Goal: Information Seeking & Learning: Learn about a topic

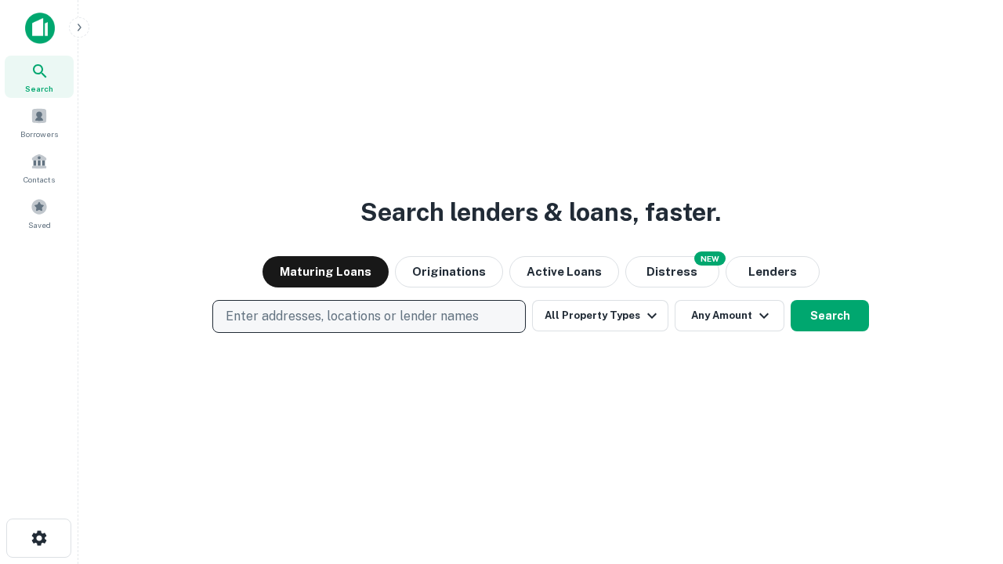
click at [368, 316] on p "Enter addresses, locations or lender names" at bounding box center [352, 316] width 253 height 19
type input "**********"
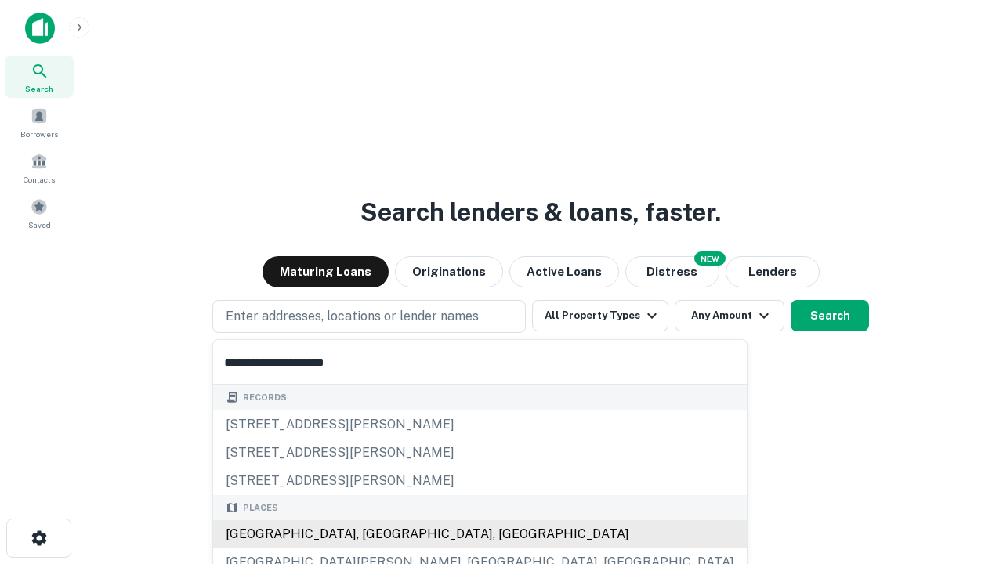
click at [374, 534] on div "[GEOGRAPHIC_DATA], [GEOGRAPHIC_DATA], [GEOGRAPHIC_DATA]" at bounding box center [479, 534] width 533 height 28
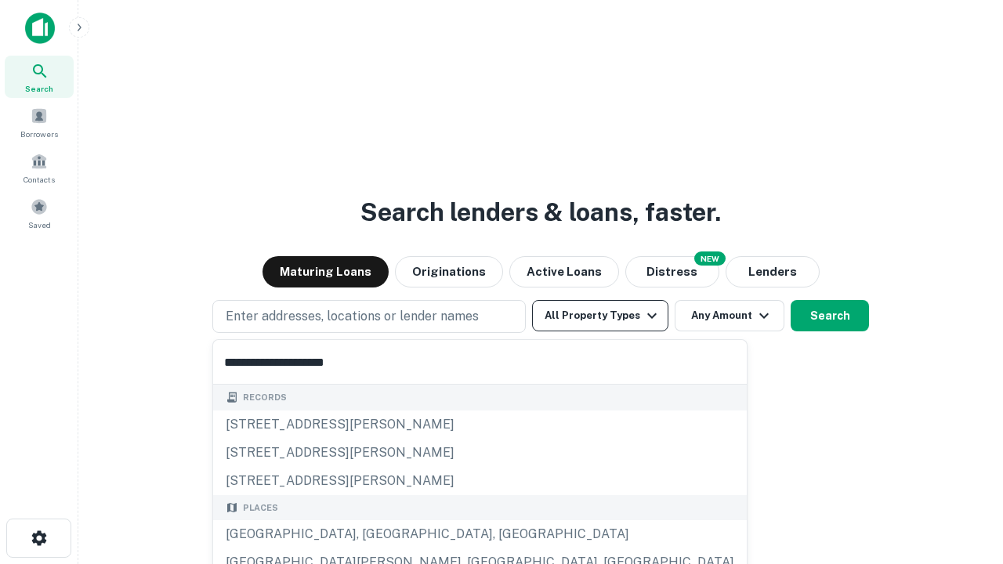
click at [600, 316] on button "All Property Types" at bounding box center [600, 315] width 136 height 31
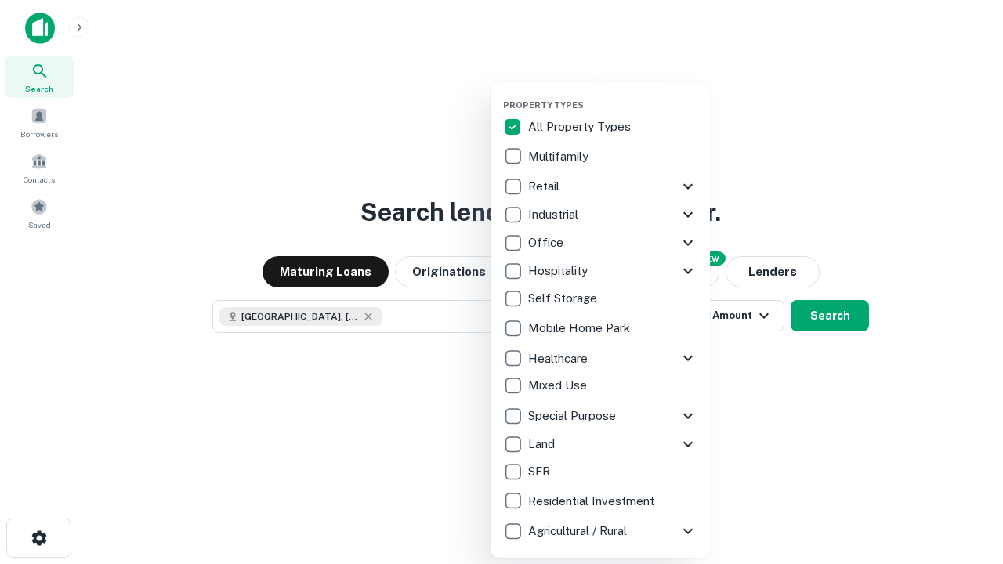
click at [612, 95] on button "button" at bounding box center [612, 95] width 219 height 1
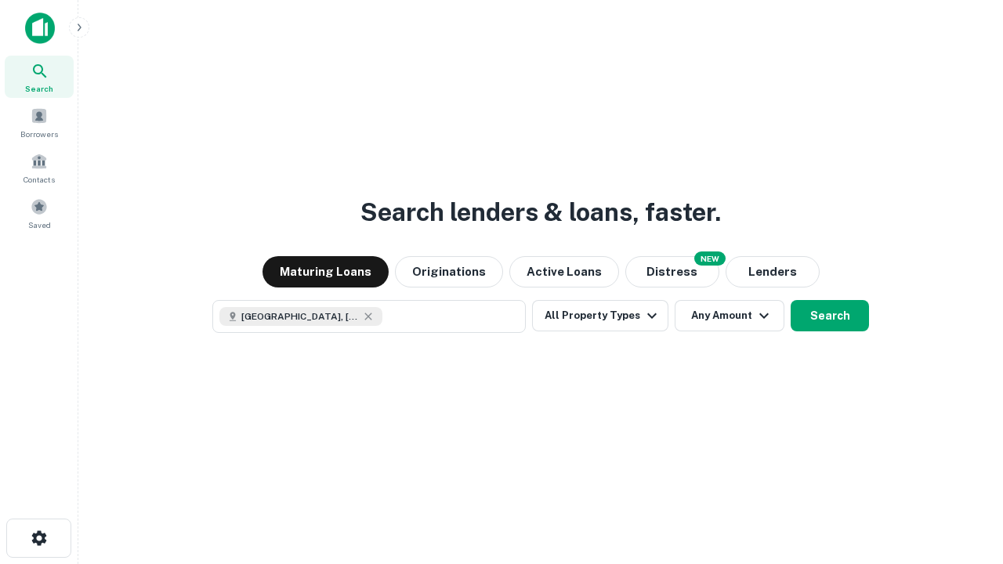
scroll to position [25, 0]
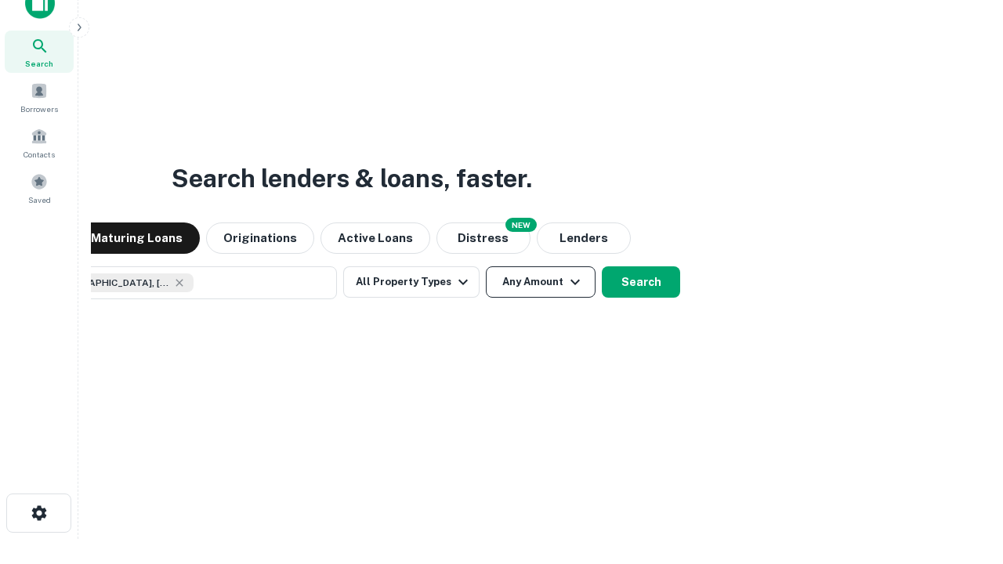
click at [486, 266] on button "Any Amount" at bounding box center [541, 281] width 110 height 31
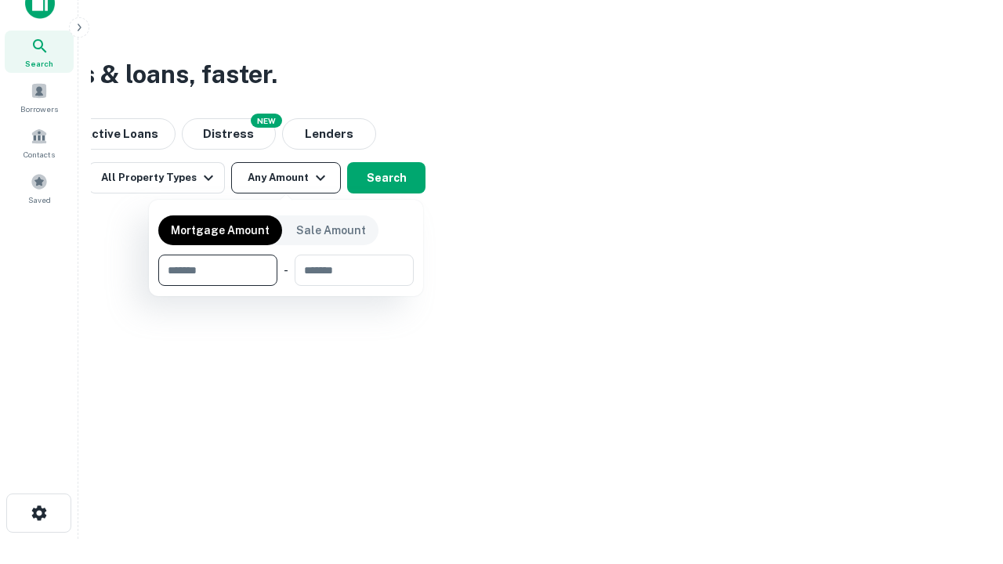
type input "*******"
click at [286, 286] on button "button" at bounding box center [285, 286] width 255 height 1
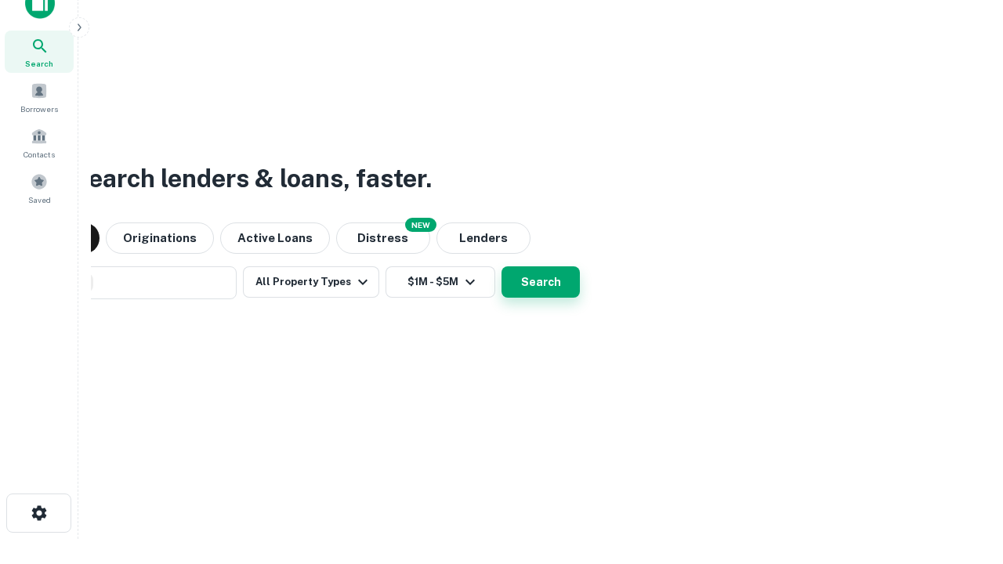
click at [501, 266] on button "Search" at bounding box center [540, 281] width 78 height 31
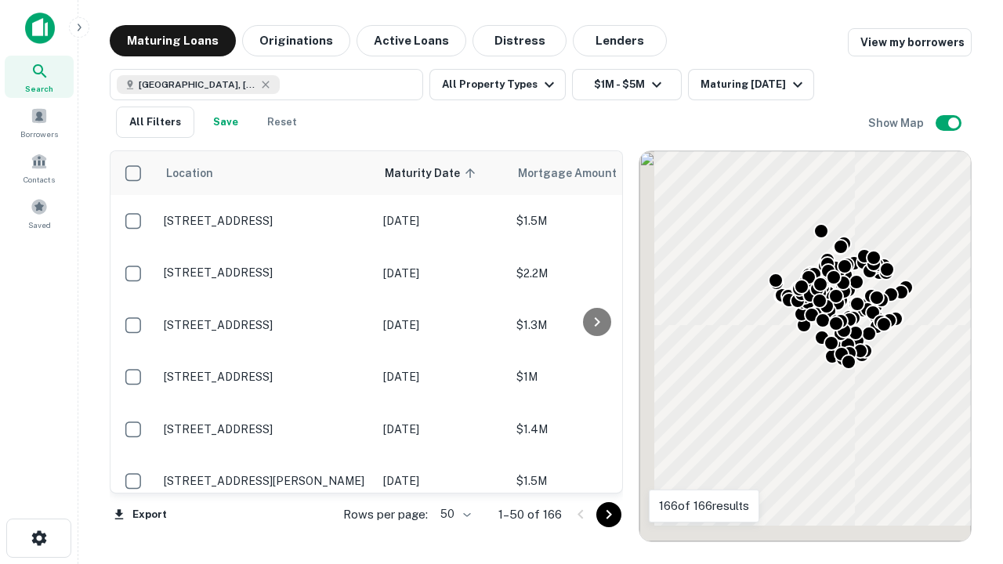
click at [453, 514] on body "Search Borrowers Contacts Saved Maturing Loans Originations Active Loans Distre…" at bounding box center [501, 282] width 1003 height 564
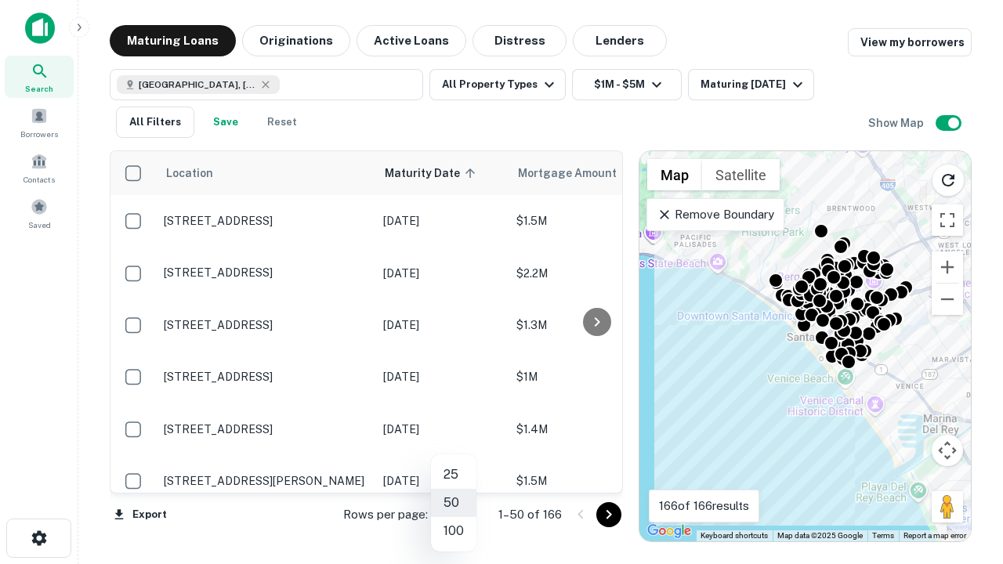
click at [453, 475] on li "25" at bounding box center [453, 475] width 45 height 28
click at [608, 514] on icon "Go to next page" at bounding box center [608, 514] width 19 height 19
